Goal: Task Accomplishment & Management: Manage account settings

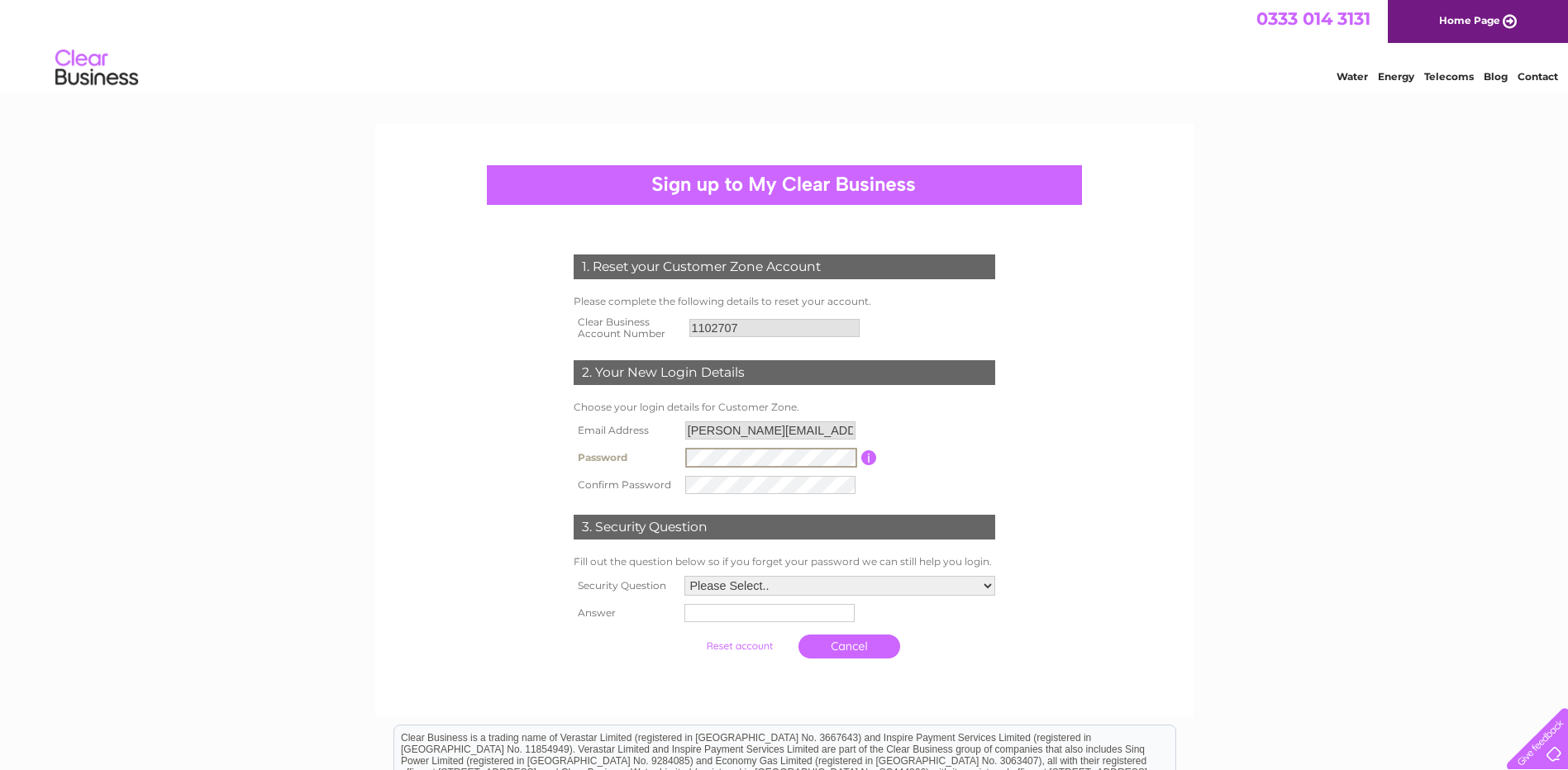
click at [720, 495] on td at bounding box center [771, 485] width 180 height 27
click at [976, 578] on select "Please Select.. In what town or city was your first job? In what town or city d…" at bounding box center [839, 585] width 312 height 21
select select "5"
click at [683, 575] on select "Please Select.. In what town or city was your first job? In what town or city d…" at bounding box center [839, 585] width 312 height 21
click at [767, 612] on input "text" at bounding box center [771, 612] width 172 height 19
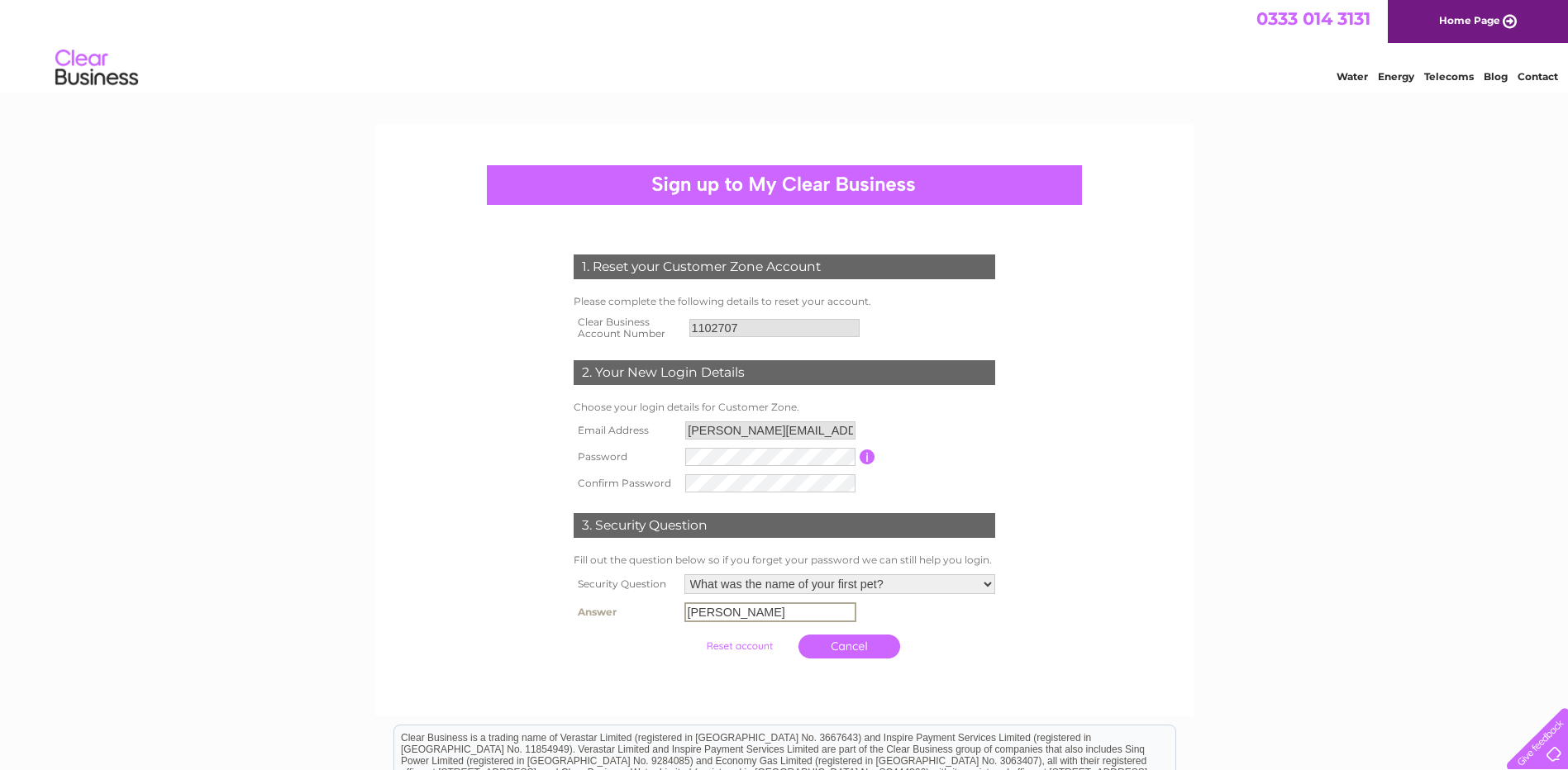
type input "gorby"
click at [754, 649] on input "submit" at bounding box center [740, 646] width 102 height 23
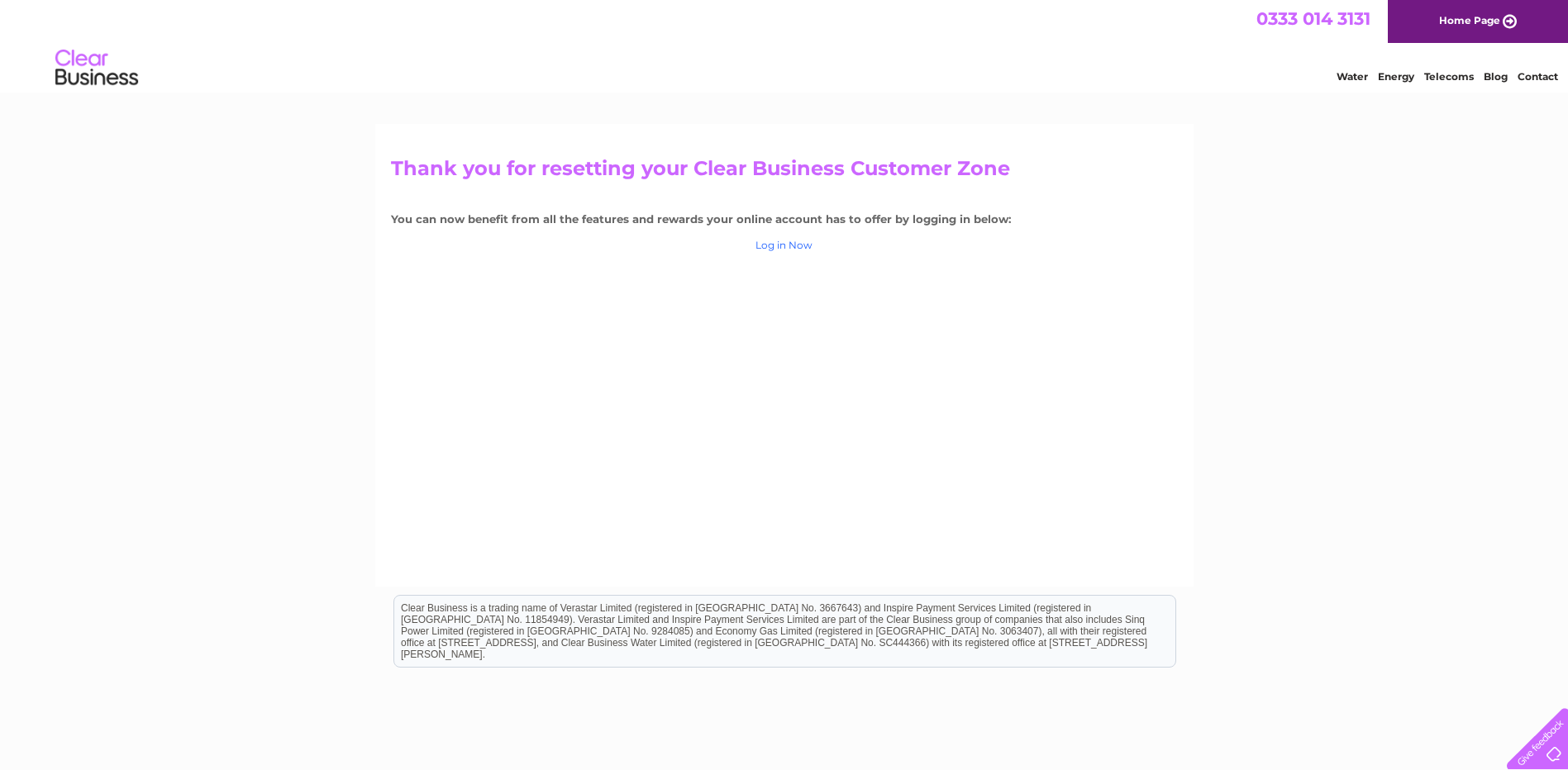
click at [770, 242] on link "Log in Now" at bounding box center [784, 245] width 57 height 12
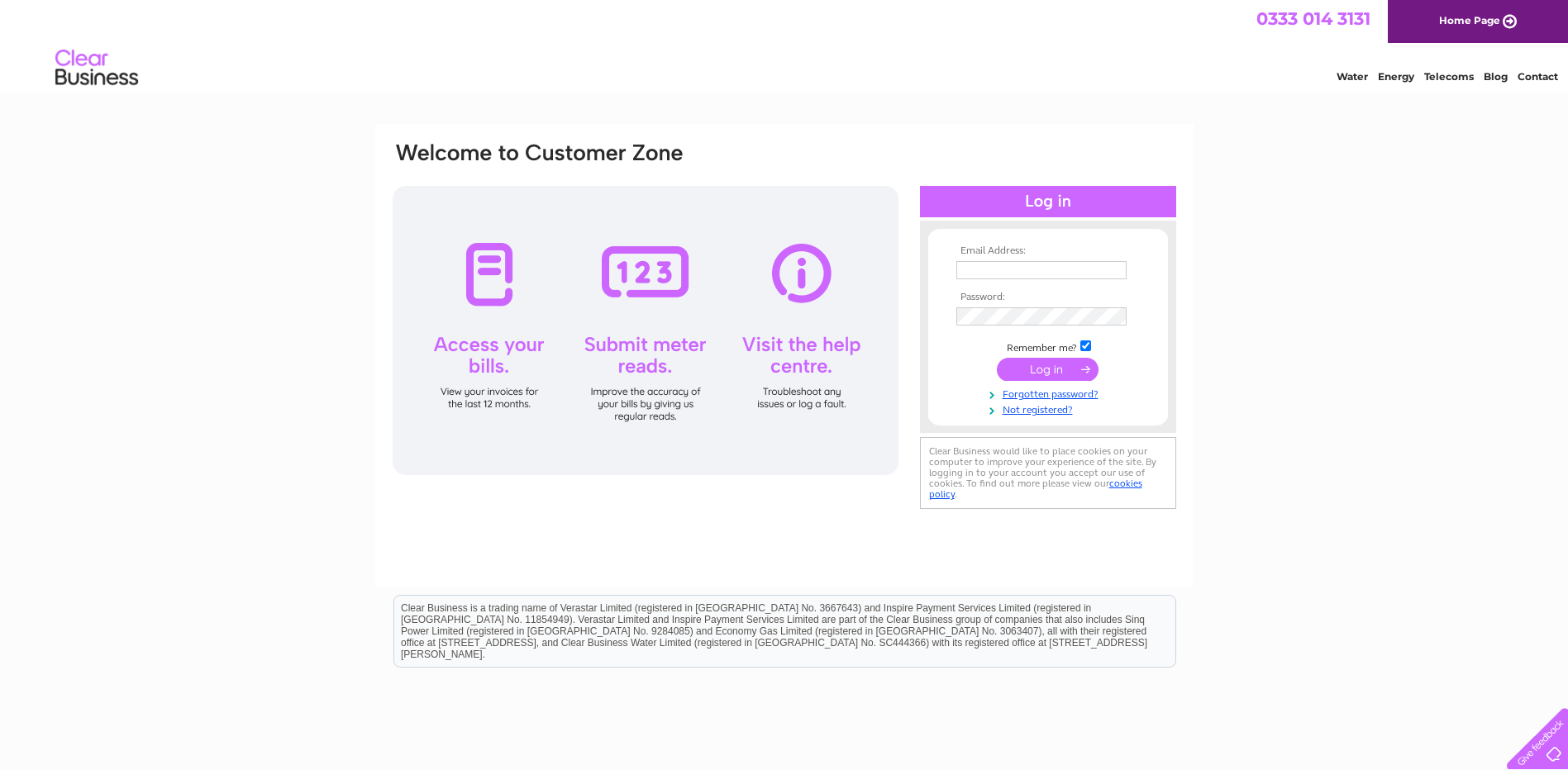
type input "shonnie@JohnMaclennancontractors.co.uk"
click at [1031, 363] on input "submit" at bounding box center [1048, 369] width 102 height 23
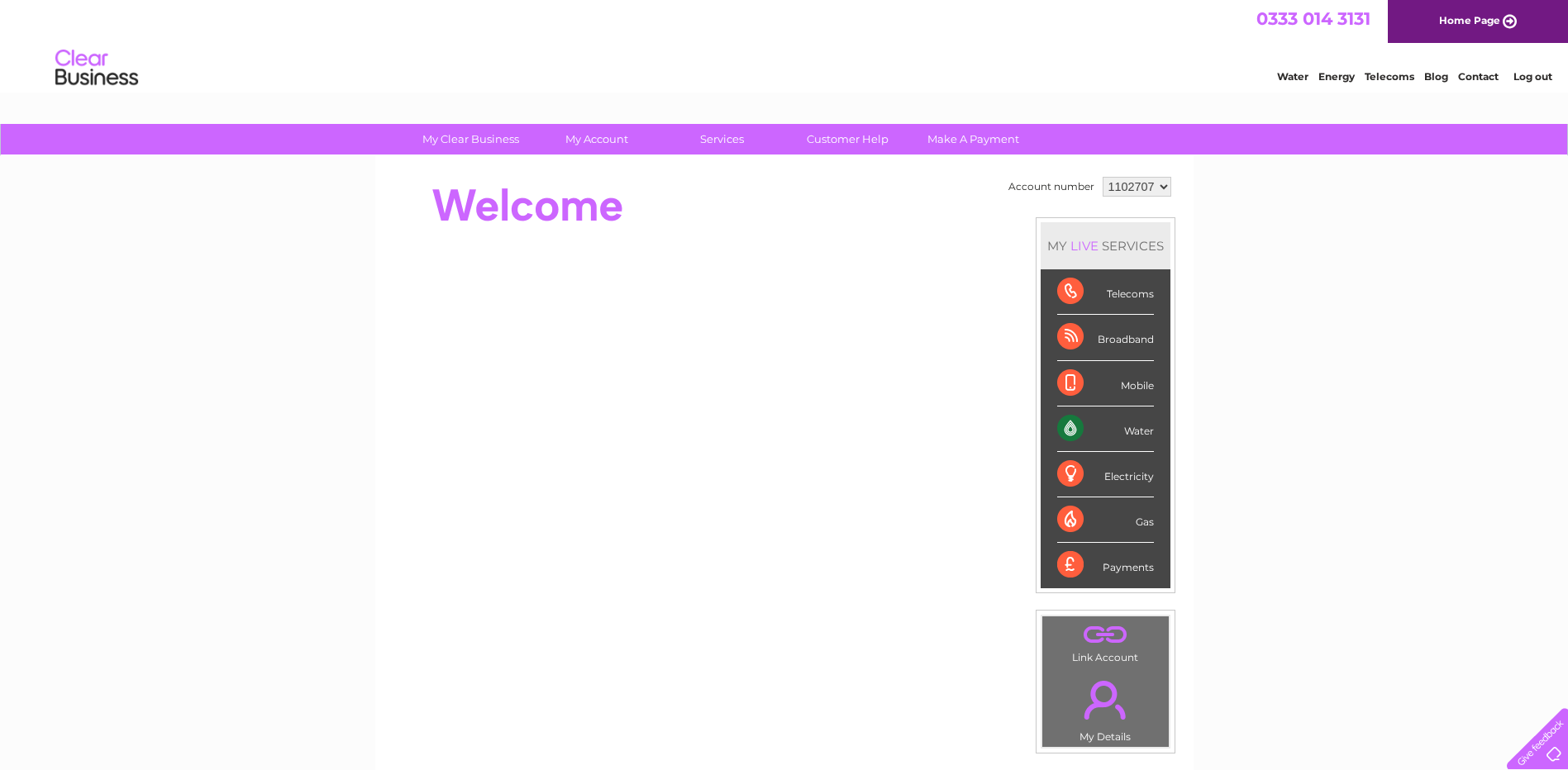
click at [1124, 431] on div "Water" at bounding box center [1106, 429] width 96 height 45
click at [1064, 431] on div "Water" at bounding box center [1106, 429] width 96 height 45
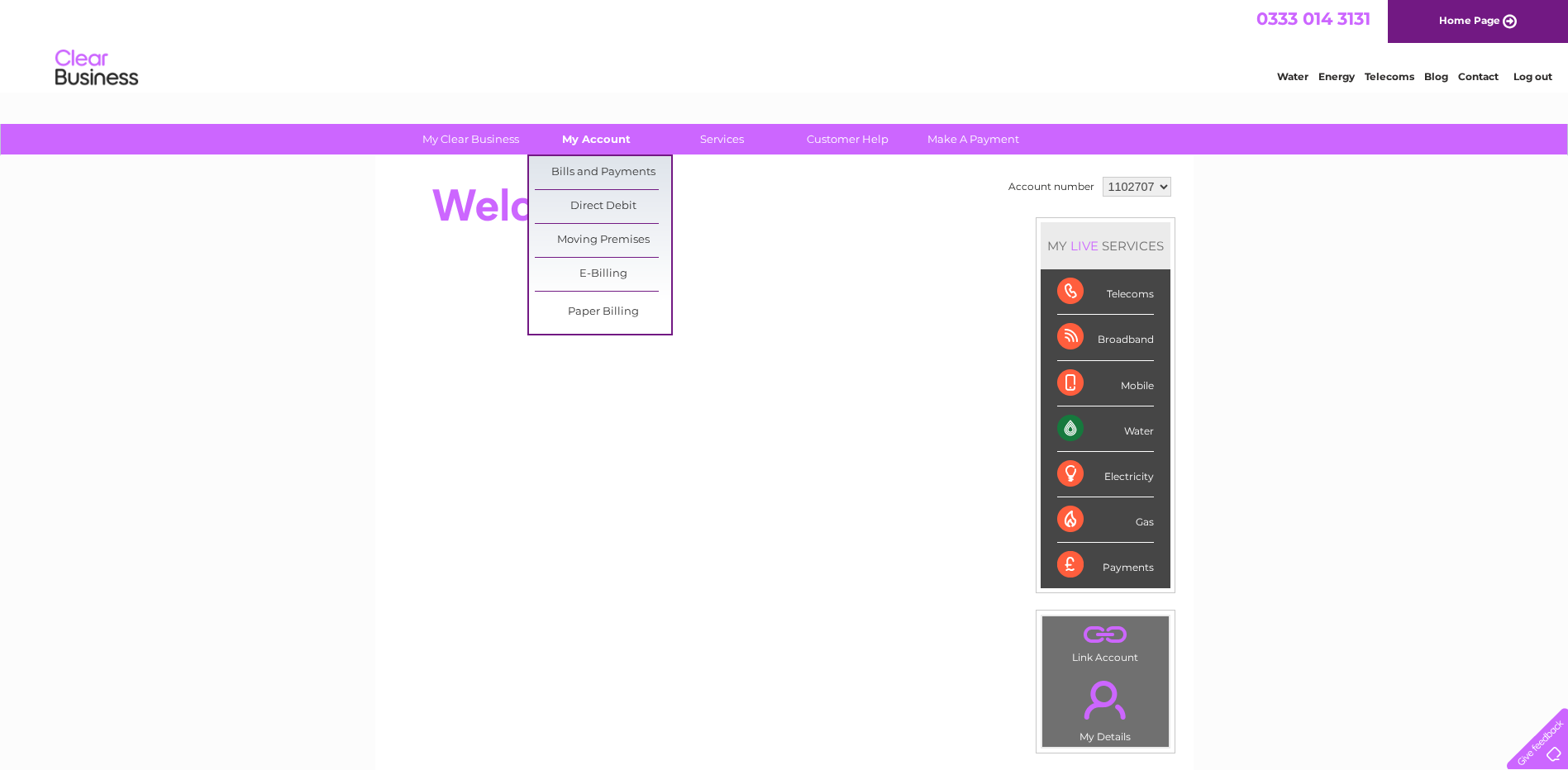
click at [605, 133] on link "My Account" at bounding box center [596, 139] width 136 height 31
click at [609, 164] on link "Bills and Payments" at bounding box center [602, 173] width 136 height 33
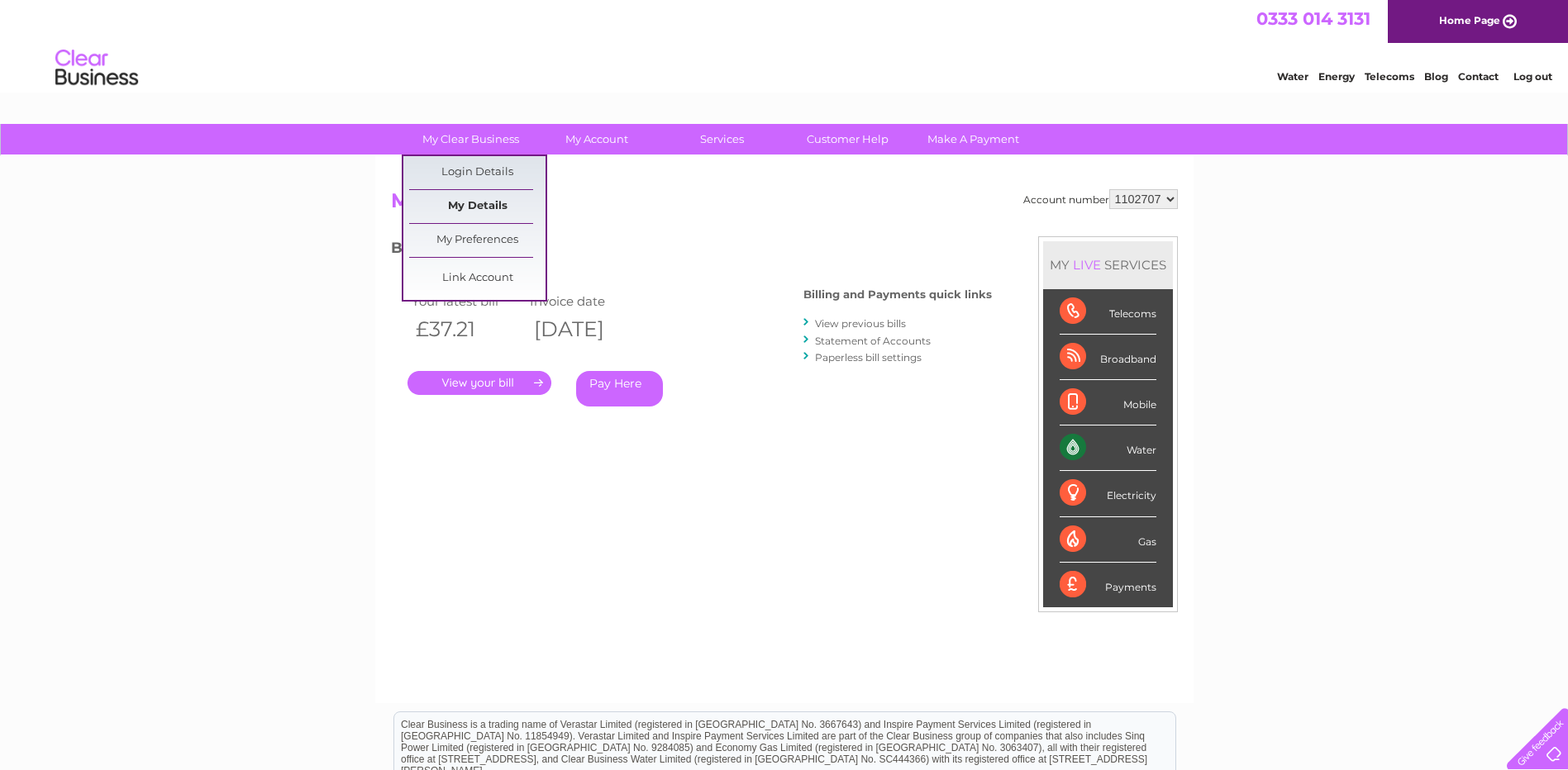
click at [497, 208] on link "My Details" at bounding box center [477, 207] width 136 height 33
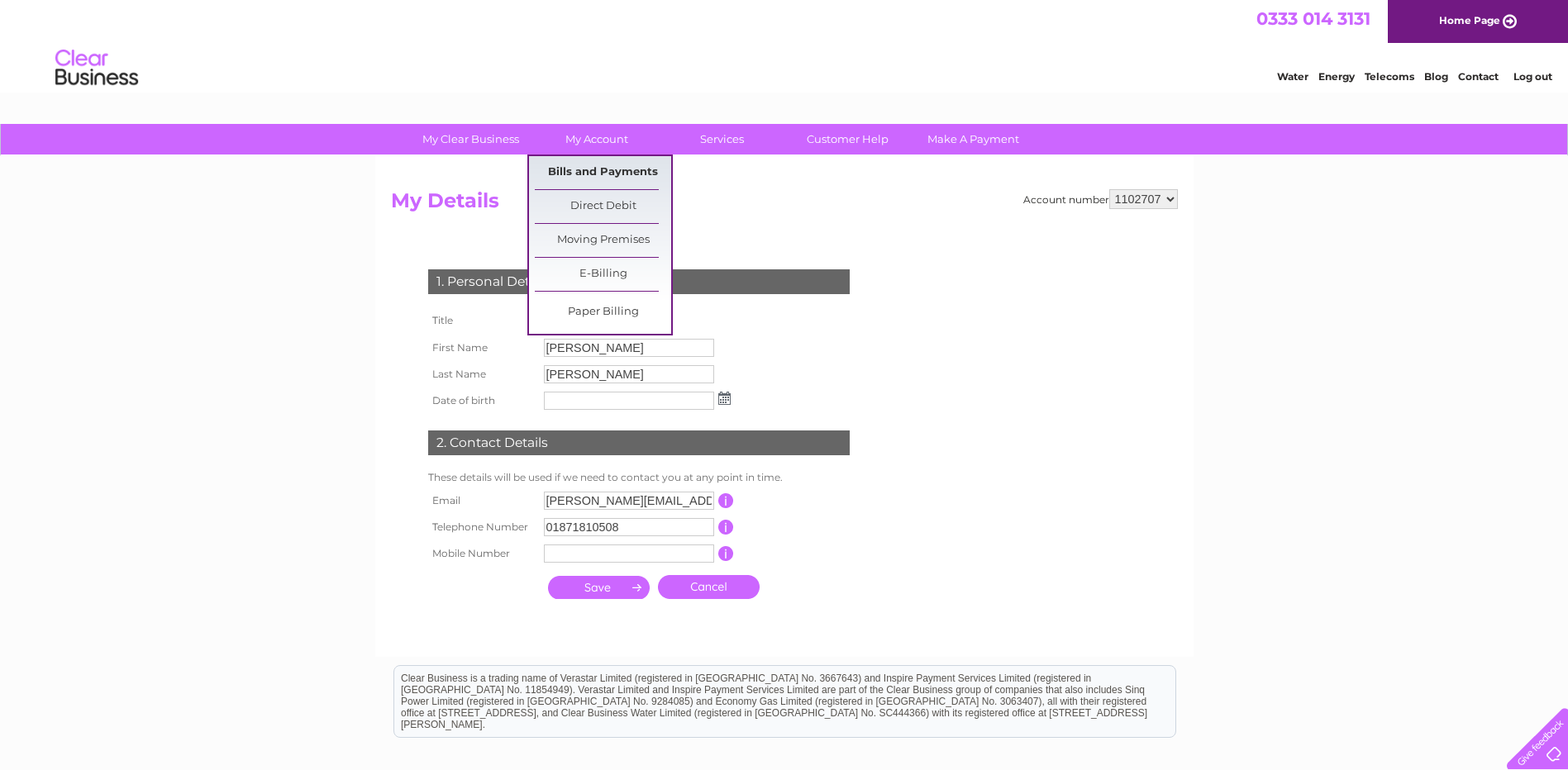
click at [596, 172] on link "Bills and Payments" at bounding box center [602, 173] width 136 height 33
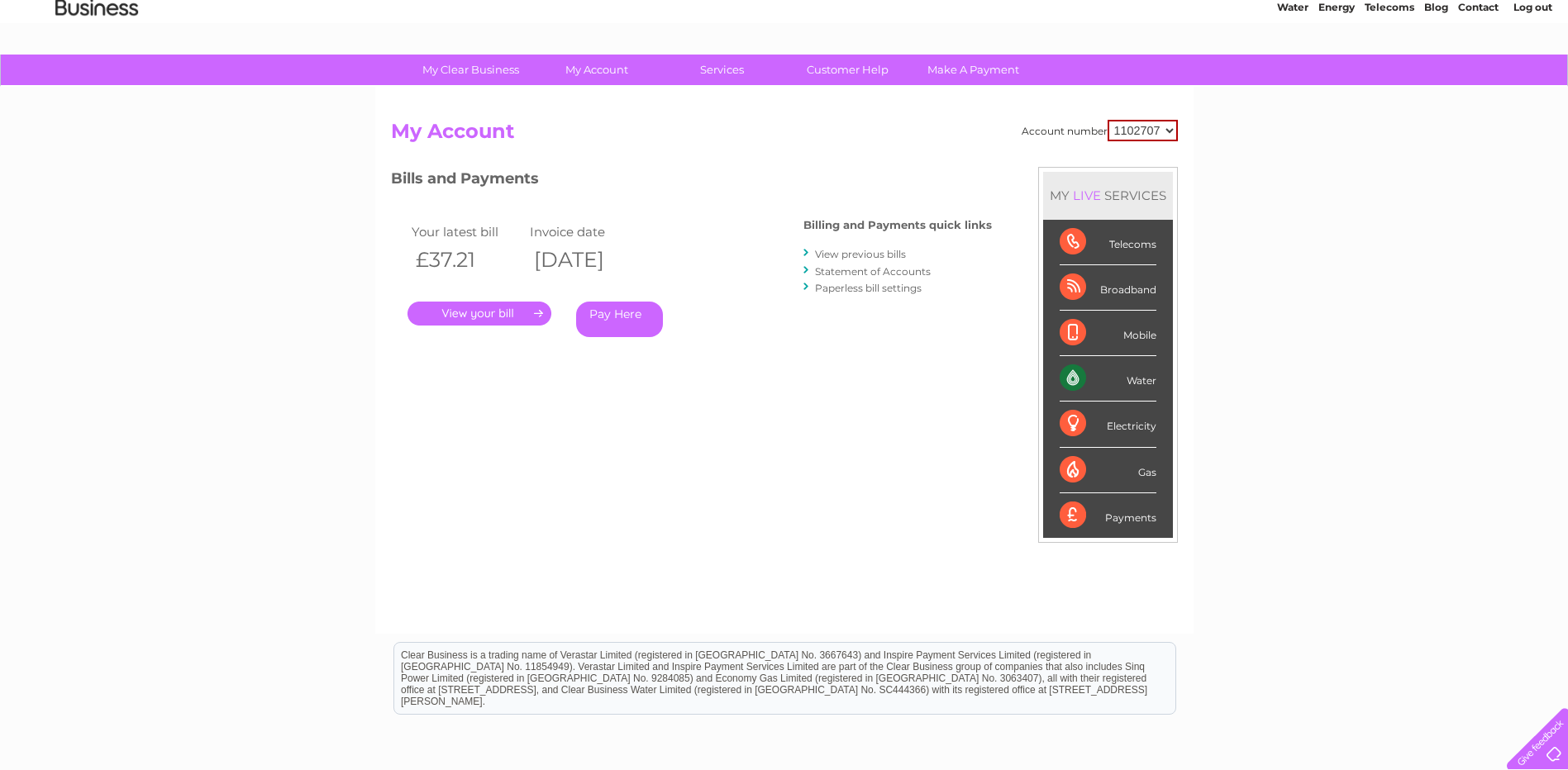
scroll to position [63, 0]
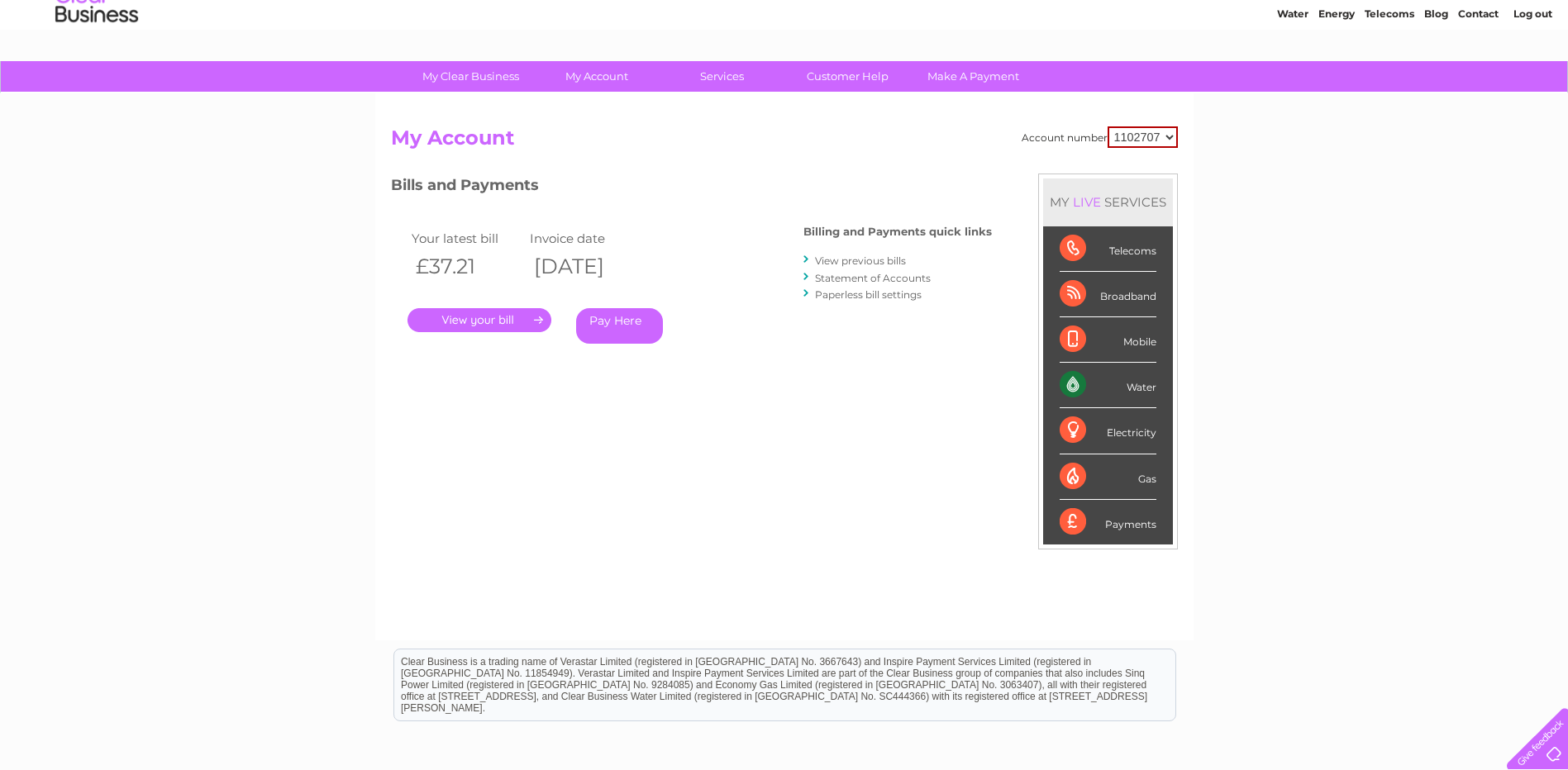
click at [862, 257] on link "View previous bills" at bounding box center [861, 260] width 91 height 12
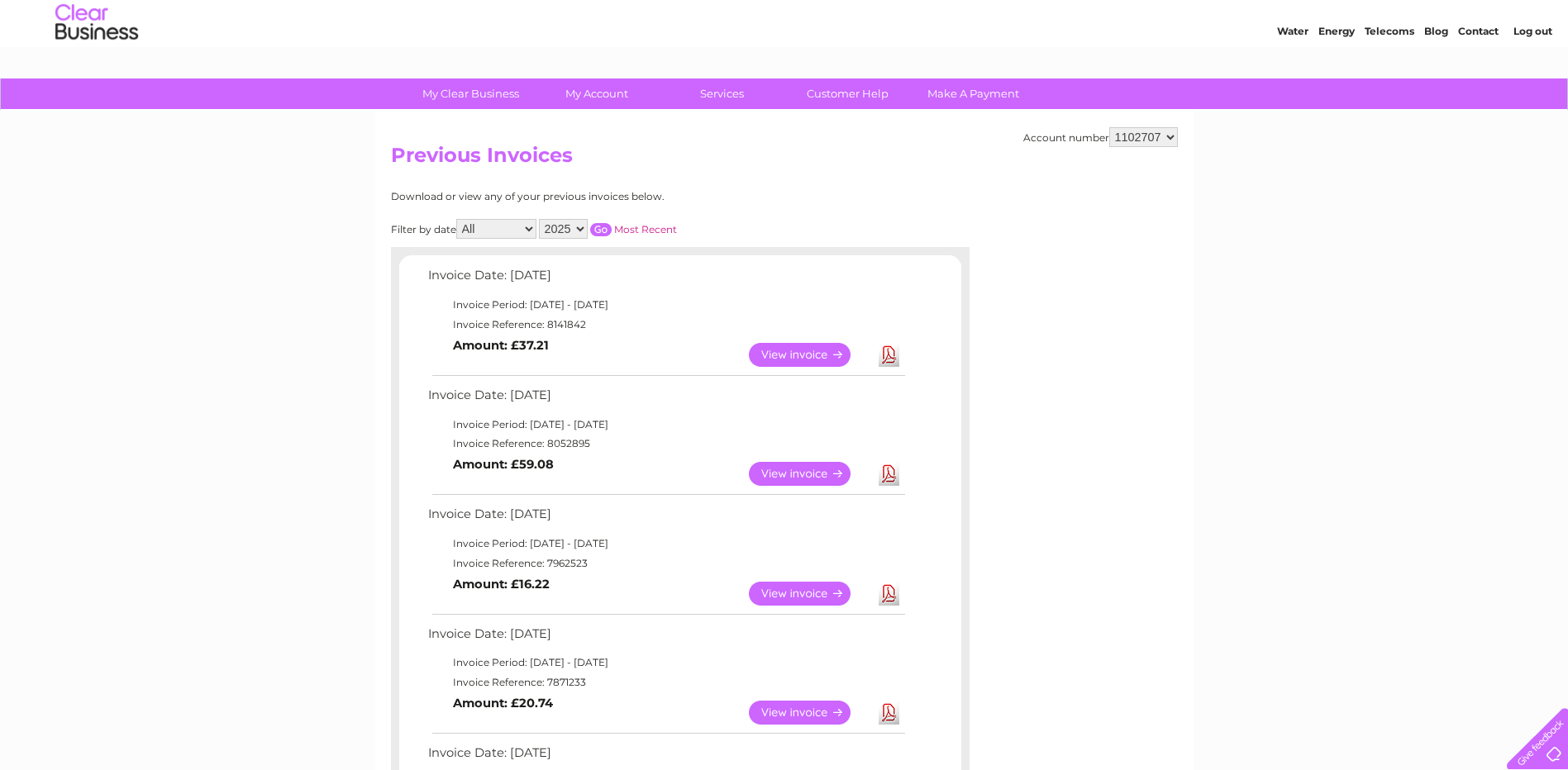
scroll to position [31, 0]
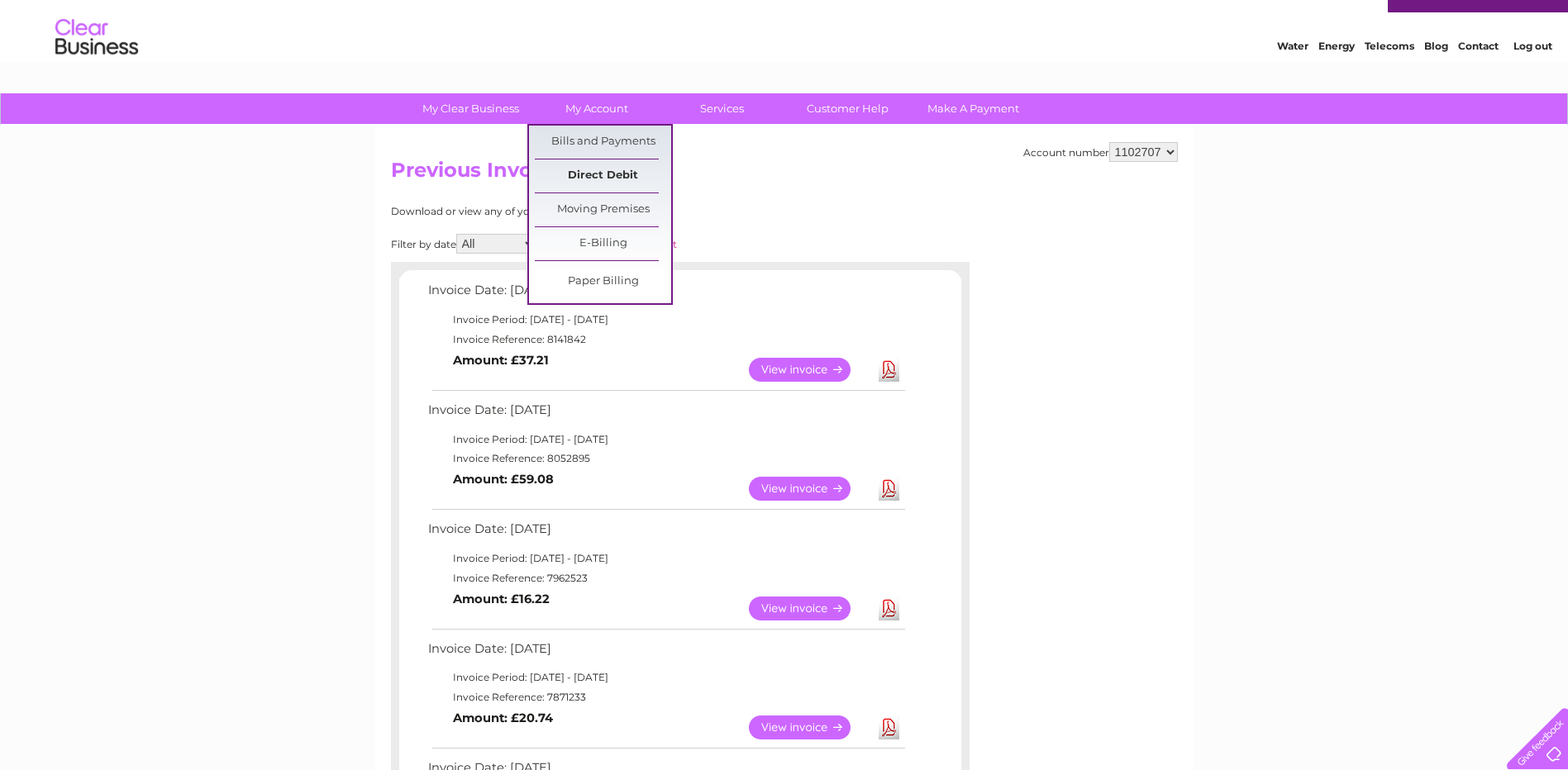
click at [590, 167] on link "Direct Debit" at bounding box center [602, 176] width 136 height 33
